Goal: Check status

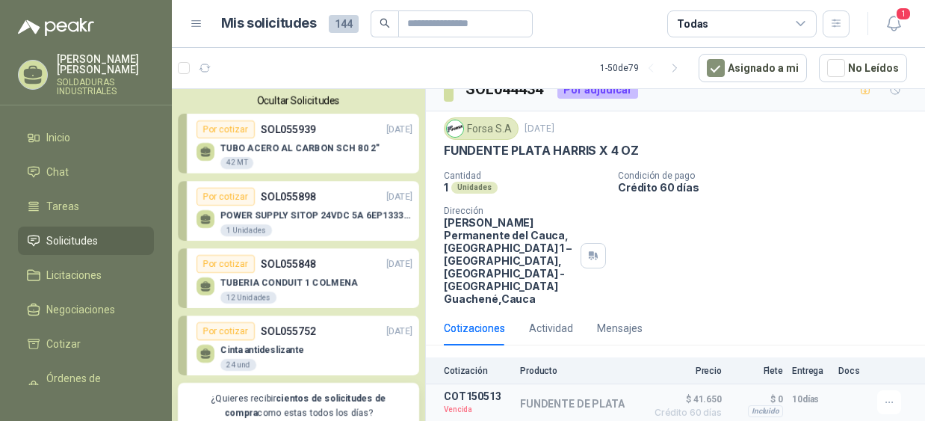
click at [271, 137] on div "Por cotizar SOL055939 [DATE]" at bounding box center [305, 129] width 216 height 18
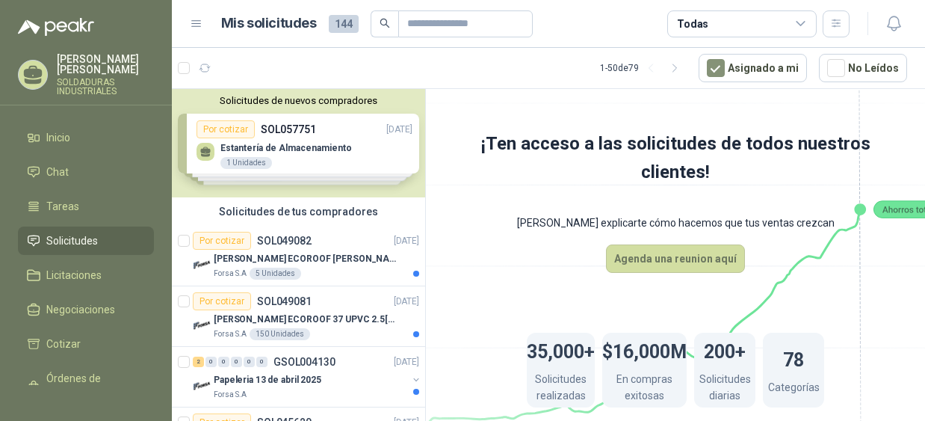
click at [296, 144] on div "Solicitudes de nuevos compradores Por cotizar SOL057751 26/09/25 Estantería de …" at bounding box center [298, 143] width 253 height 108
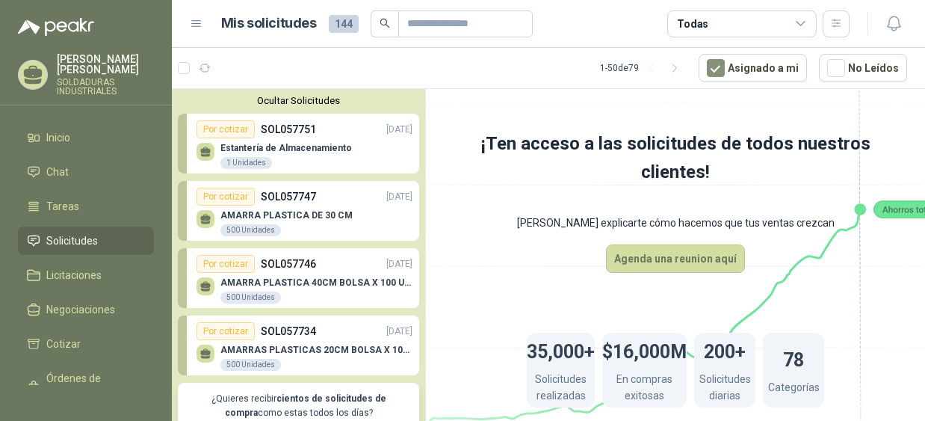
click at [336, 150] on p "Estantería de Almacenamiento" at bounding box center [286, 148] width 132 height 10
click at [212, 130] on div "Por cotizar" at bounding box center [226, 129] width 58 height 18
click at [250, 153] on div "Estantería de Almacenamiento 1 Unidades" at bounding box center [286, 156] width 132 height 27
click at [303, 153] on div "Estantería de Almacenamiento 1 Unidades" at bounding box center [286, 156] width 132 height 27
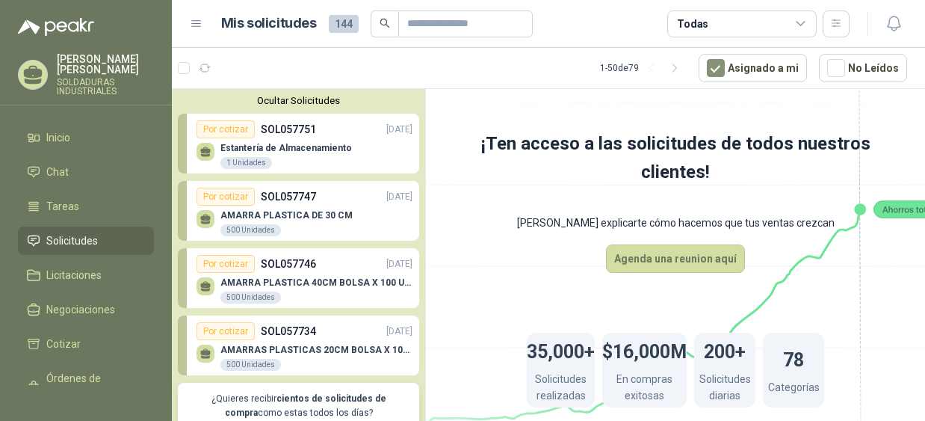
click at [303, 153] on div "Estantería de Almacenamiento 1 Unidades" at bounding box center [286, 156] width 132 height 27
drag, startPoint x: 303, startPoint y: 153, endPoint x: 281, endPoint y: 143, distance: 24.7
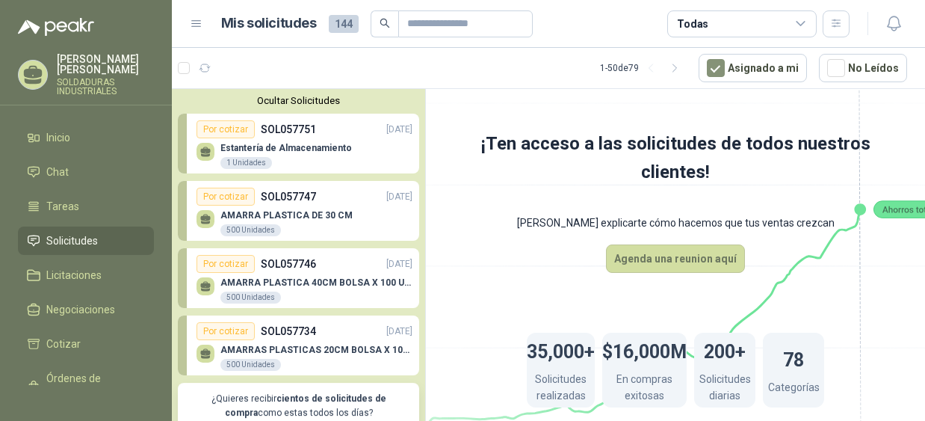
click at [281, 143] on div "Estantería de Almacenamiento 1 Unidades" at bounding box center [305, 153] width 216 height 31
click at [330, 135] on div "Por cotizar SOL057751 26/09/25" at bounding box center [305, 129] width 216 height 18
click at [342, 214] on p "AMARRA PLASTICA DE 30 CM" at bounding box center [286, 215] width 132 height 10
click at [333, 285] on p "AMARRA PLASTICA 40CM BOLSA X 100 UND" at bounding box center [316, 282] width 192 height 10
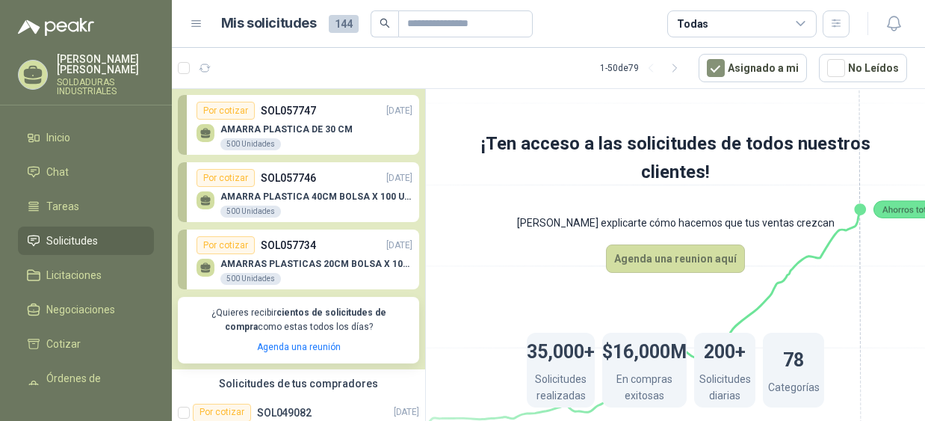
click at [333, 285] on div "AMARRAS PLASTICAS 20CM BOLSA X 100 UND 500 Unidades" at bounding box center [316, 272] width 192 height 27
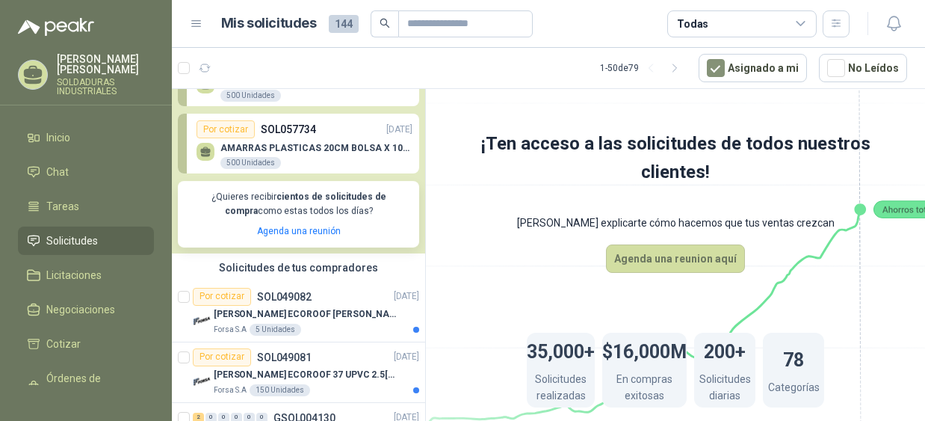
scroll to position [203, 0]
click at [333, 285] on article "Por cotizar SOL049082 18/07/25 TEJA ECOROOF MARLON 37 PC 1MM OPAL 1.07M X 11.80…" at bounding box center [298, 311] width 253 height 61
